Goal: Complete application form

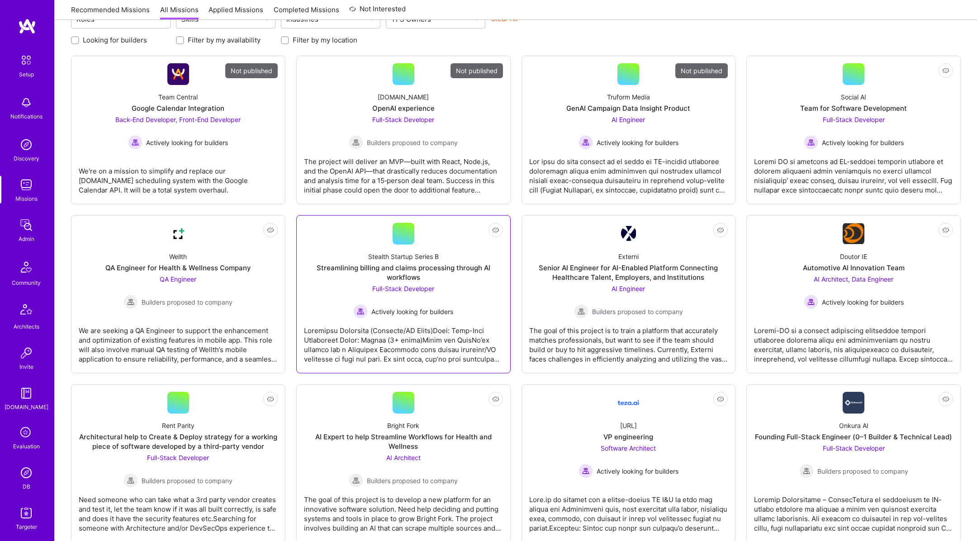
scroll to position [257, 0]
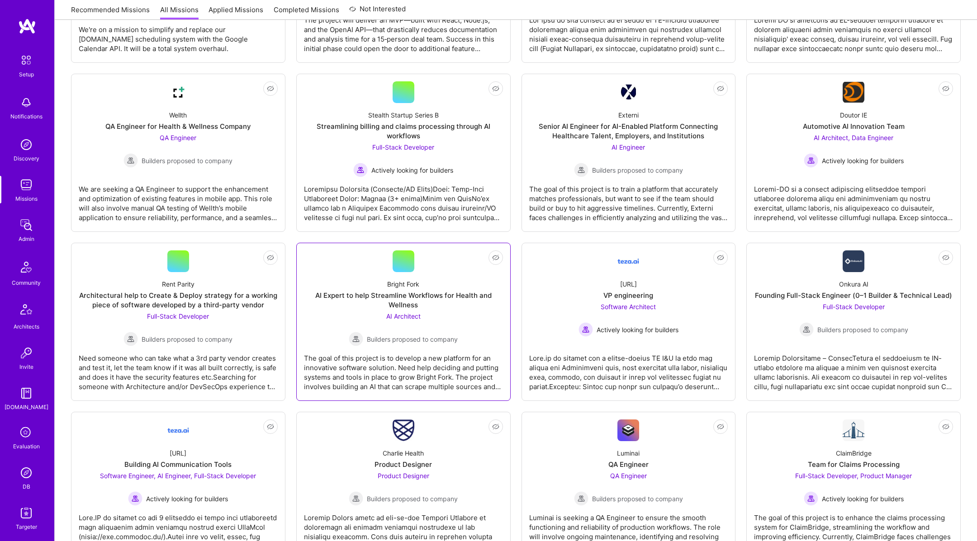
click at [363, 335] on img at bounding box center [356, 339] width 14 height 14
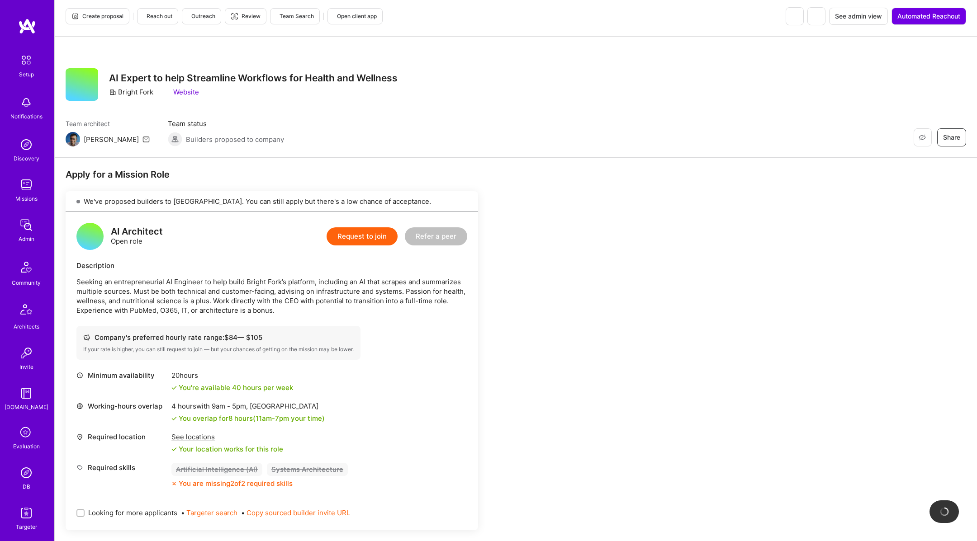
scroll to position [5, 0]
click at [352, 240] on button "Request to join" at bounding box center [362, 236] width 71 height 18
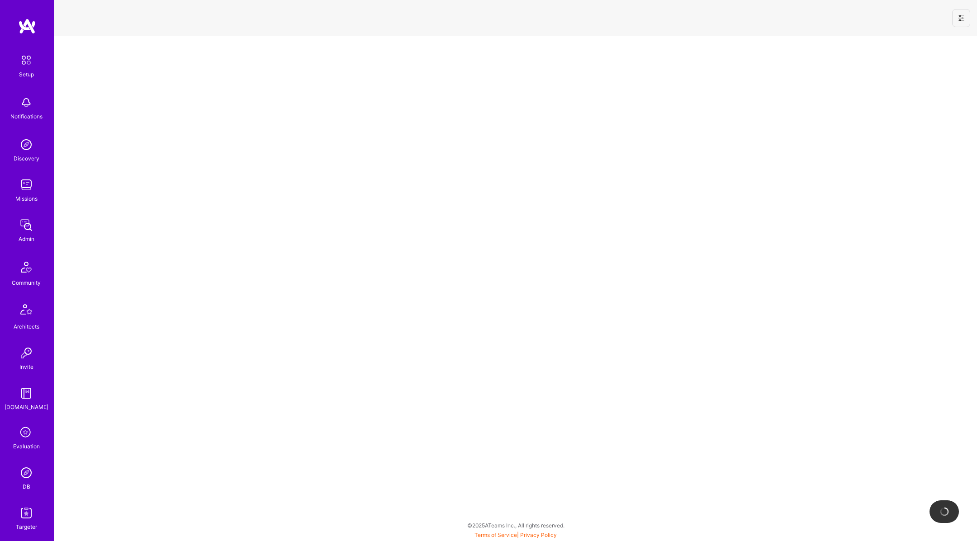
select select "US"
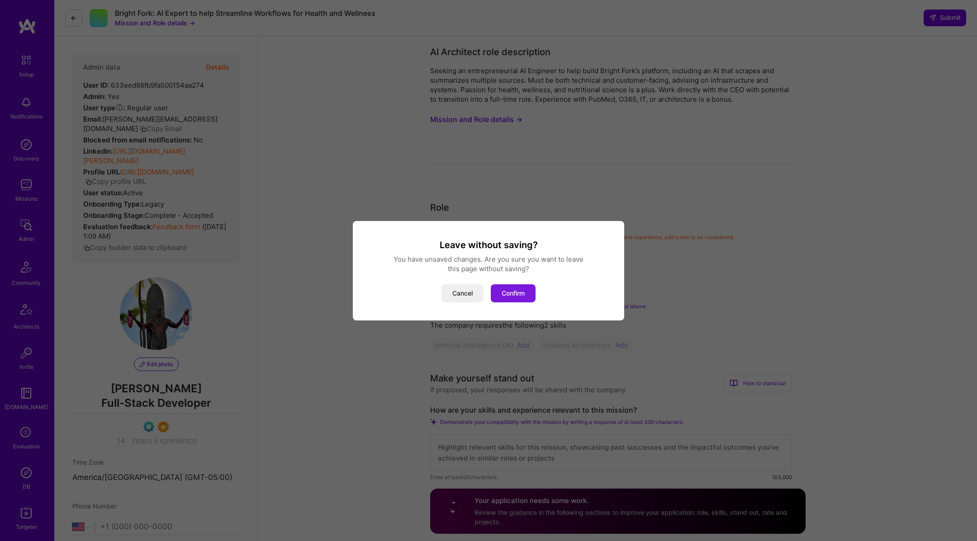
click at [527, 295] on button "Confirm" at bounding box center [513, 293] width 45 height 18
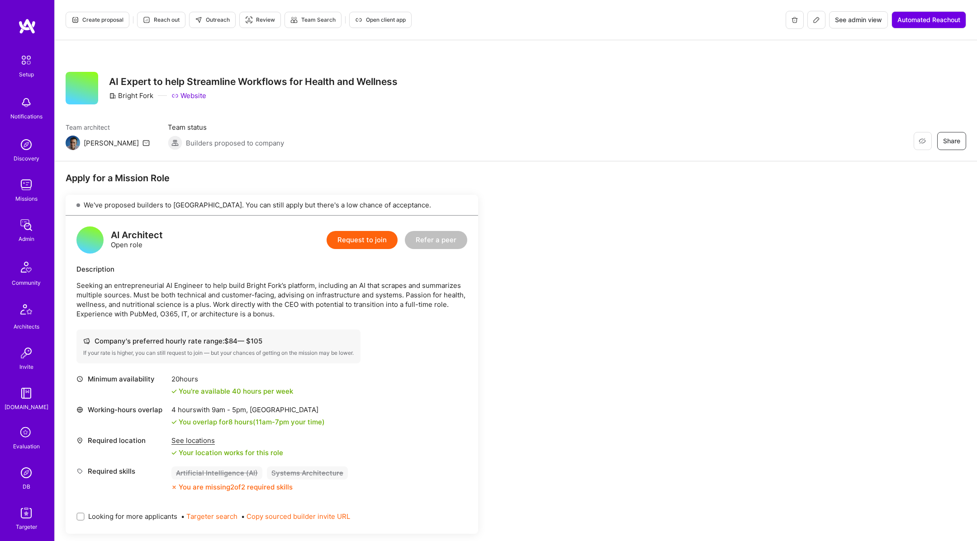
click at [367, 237] on button "Request to join" at bounding box center [362, 240] width 71 height 18
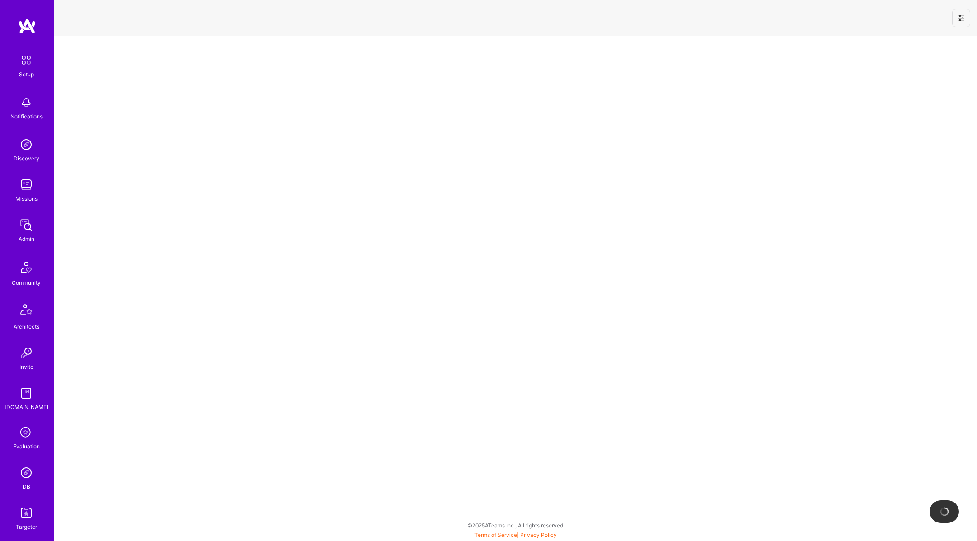
select select "US"
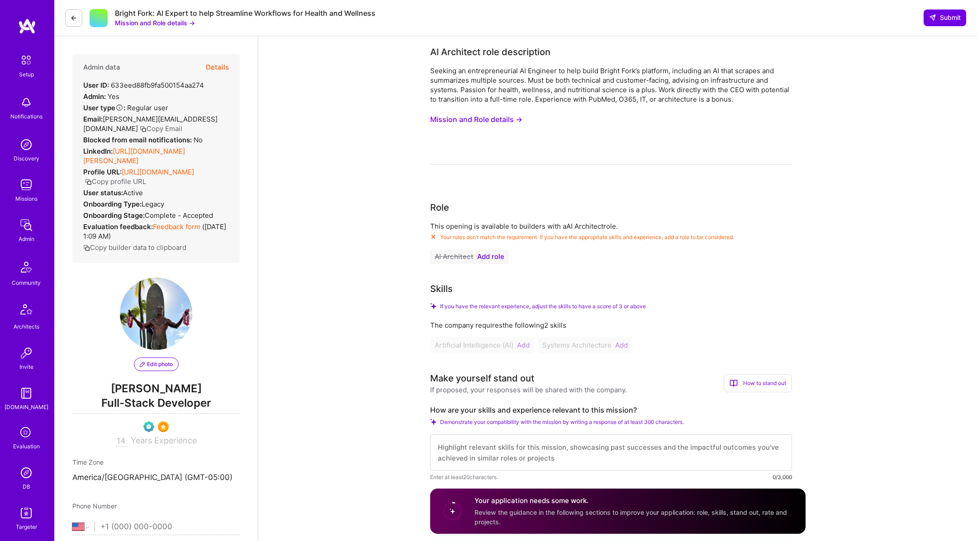
click at [72, 17] on icon at bounding box center [73, 17] width 7 height 7
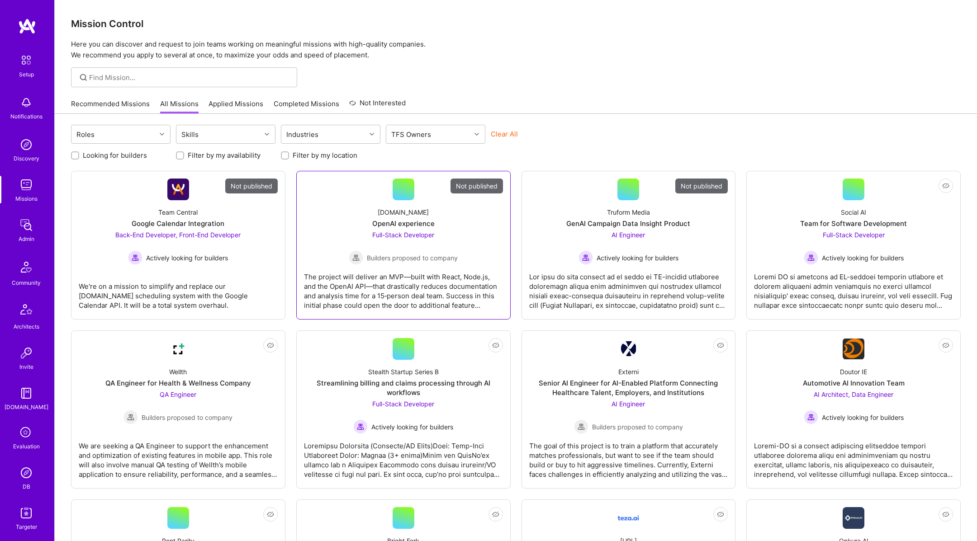
click at [340, 232] on div "Morpha.xyz OpenAI experience Full-Stack Developer Builders proposed to company" at bounding box center [403, 232] width 199 height 65
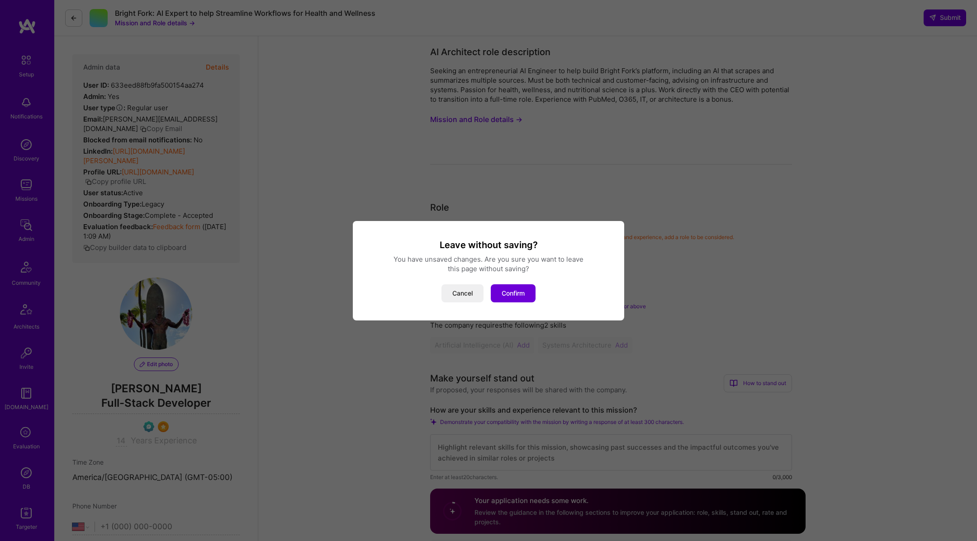
select select "US"
click at [515, 287] on button "Confirm" at bounding box center [513, 293] width 45 height 18
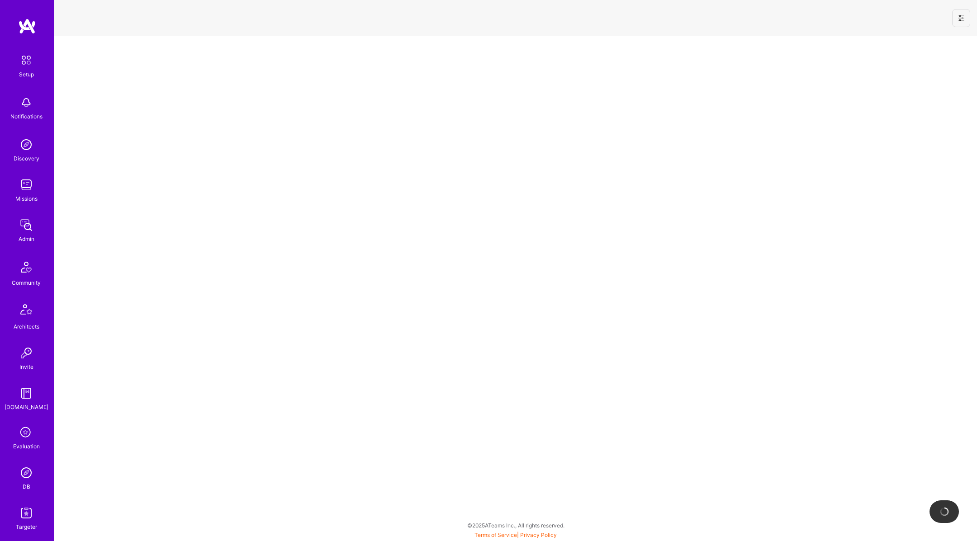
select select "US"
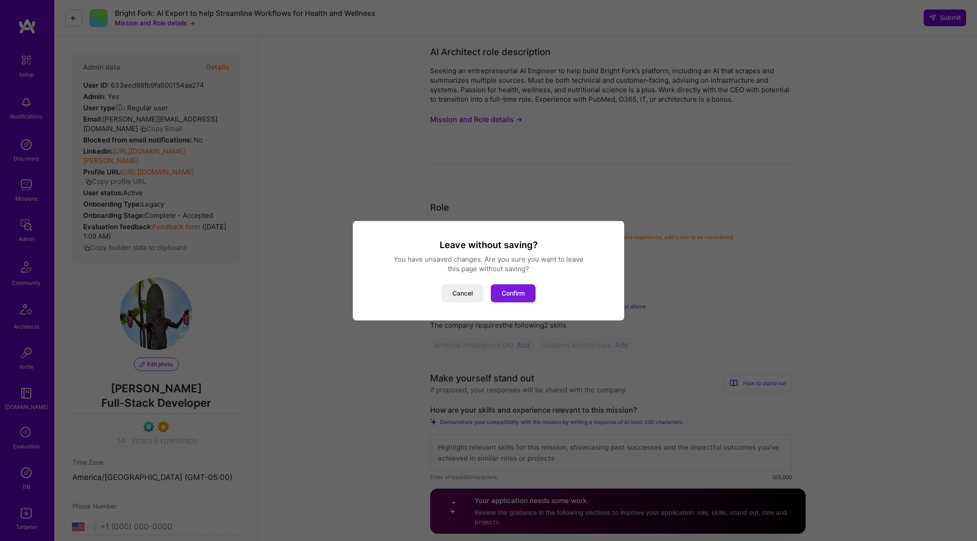
click at [524, 301] on button "Confirm" at bounding box center [513, 293] width 45 height 18
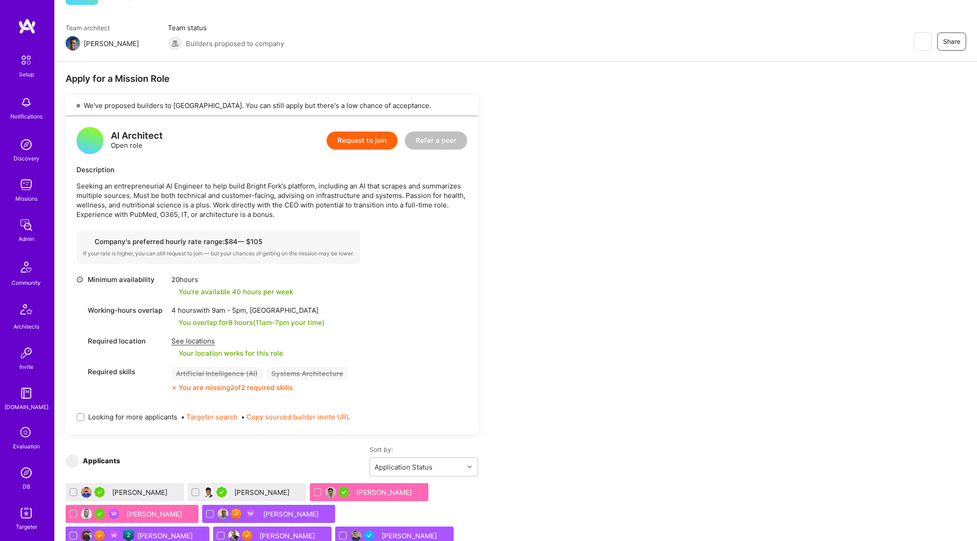
scroll to position [101, 0]
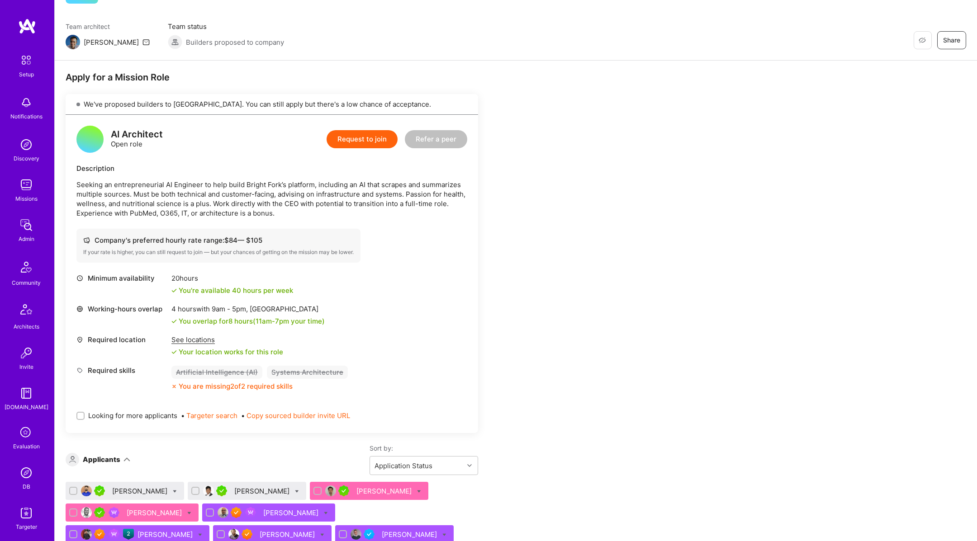
click at [201, 342] on div "See locations" at bounding box center [227, 339] width 112 height 9
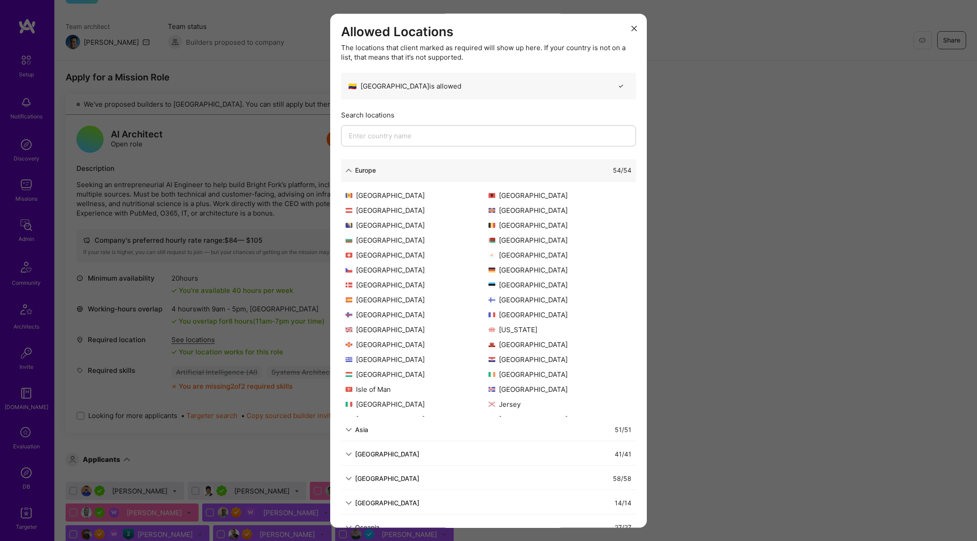
click at [464, 137] on input "modal" at bounding box center [488, 136] width 295 height 21
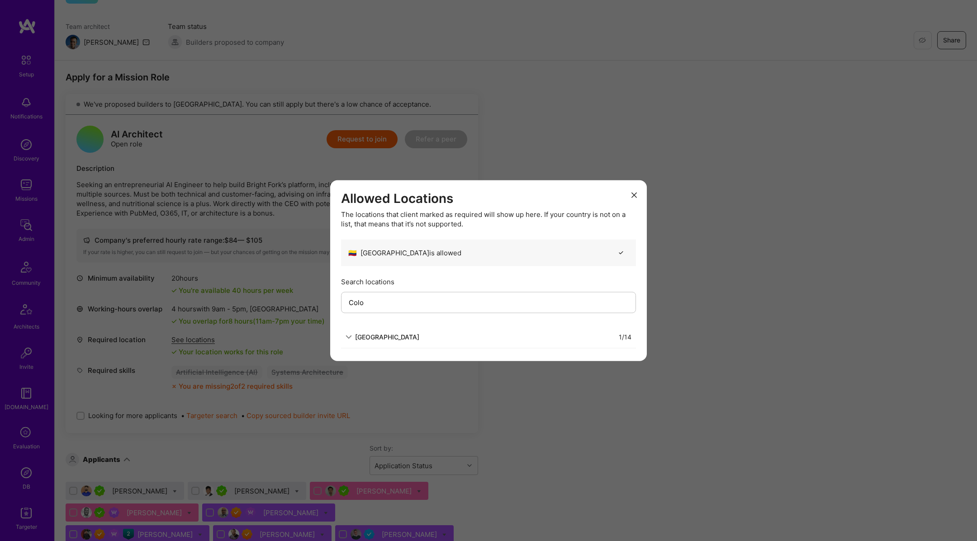
type input "Colo"
click at [378, 339] on div "[GEOGRAPHIC_DATA]" at bounding box center [387, 336] width 64 height 9
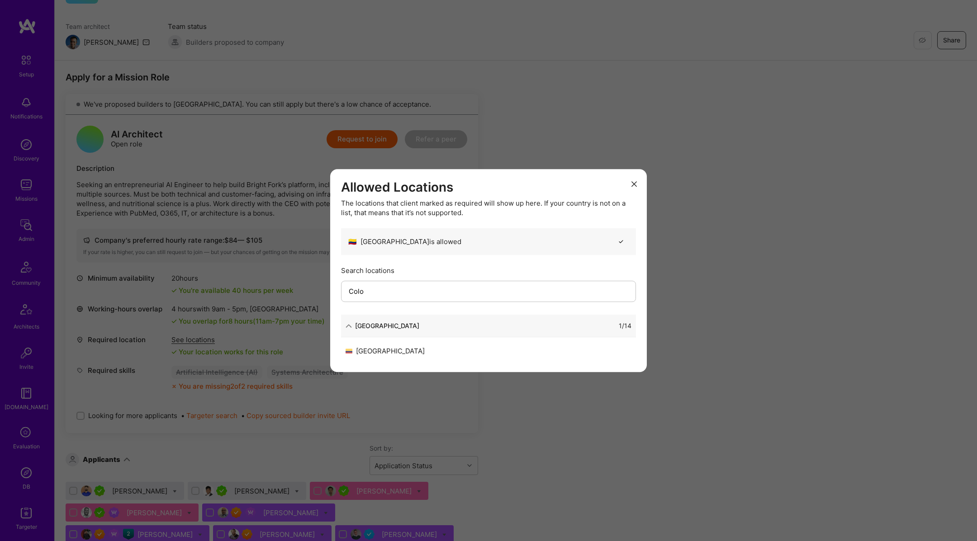
click at [377, 348] on div "[GEOGRAPHIC_DATA]" at bounding box center [416, 350] width 143 height 9
click at [771, 197] on div "Allowed Locations The locations that client marked as required will show up her…" at bounding box center [488, 270] width 977 height 541
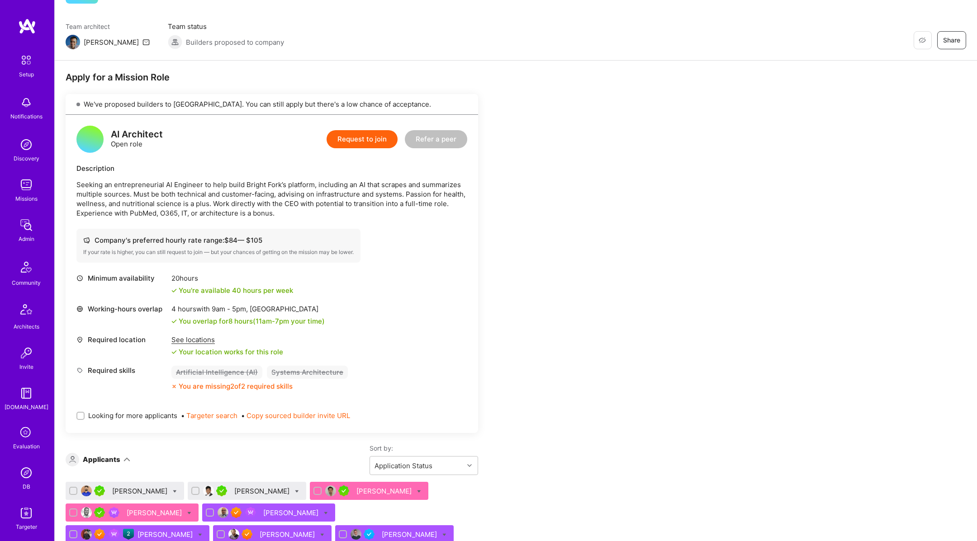
scroll to position [38, 0]
click at [35, 504] on div "Setup Notifications Discovery Missions Admin Community Architects Invite [DOMAI…" at bounding box center [27, 270] width 54 height 541
click at [33, 507] on img at bounding box center [26, 515] width 18 height 18
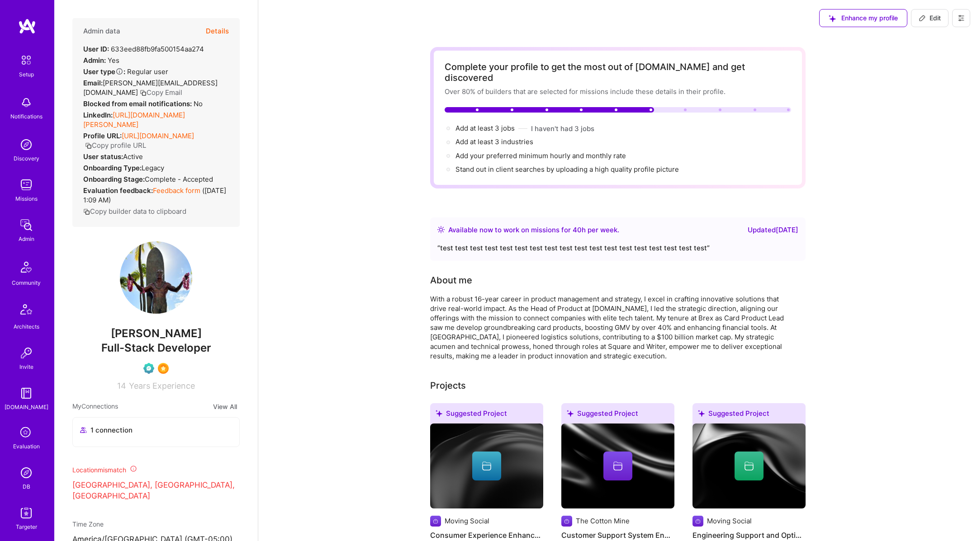
click at [968, 20] on button at bounding box center [961, 18] width 18 height 18
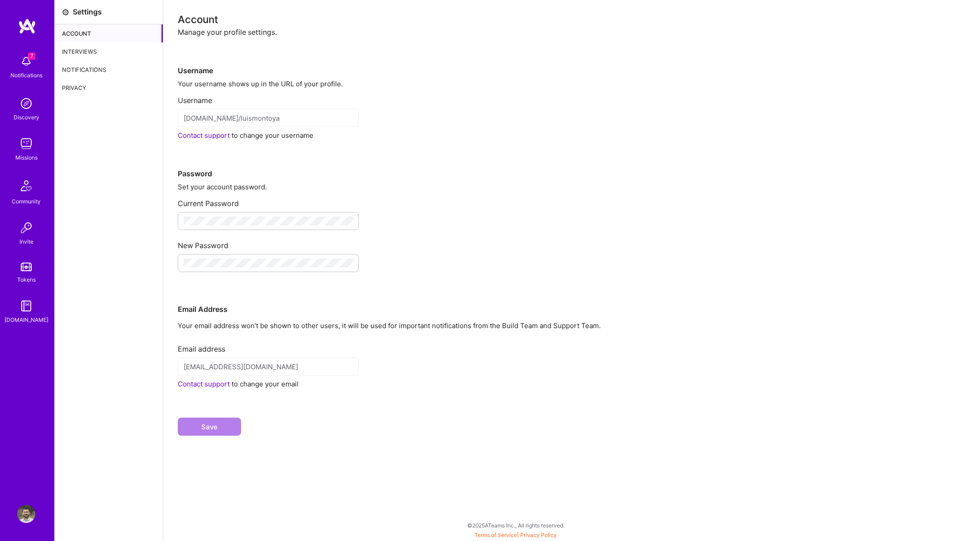
click at [87, 52] on div "Interviews" at bounding box center [109, 52] width 108 height 18
